Goal: Browse casually

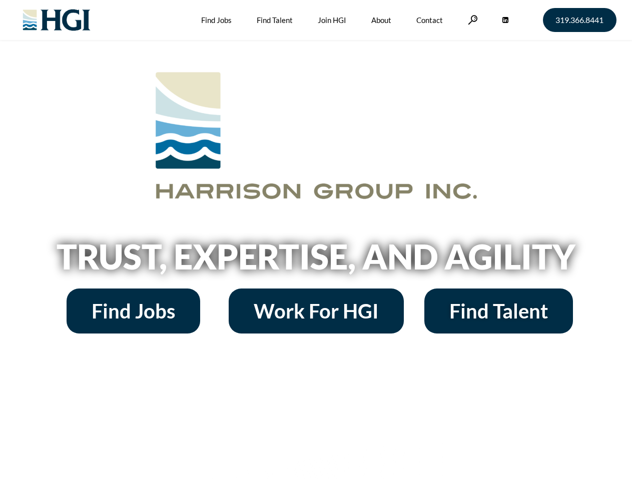
click at [316, 240] on h2 "Trust, Expertise, and Agility" at bounding box center [316, 257] width 571 height 34
click at [471, 20] on link at bounding box center [473, 20] width 10 height 10
click at [316, 260] on h2 "Trust, Expertise, and Agility" at bounding box center [316, 257] width 571 height 34
click at [316, 240] on h2 "Trust, Expertise, and Agility" at bounding box center [316, 257] width 571 height 34
click at [471, 20] on link at bounding box center [473, 20] width 10 height 10
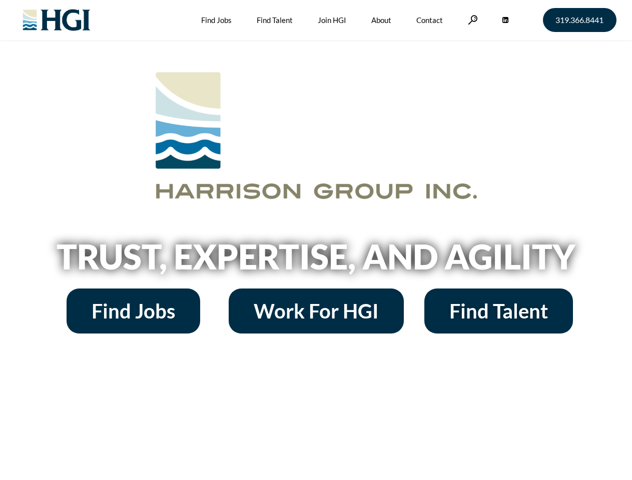
click at [316, 260] on h2 "Trust, Expertise, and Agility" at bounding box center [316, 257] width 571 height 34
